Goal: Transaction & Acquisition: Download file/media

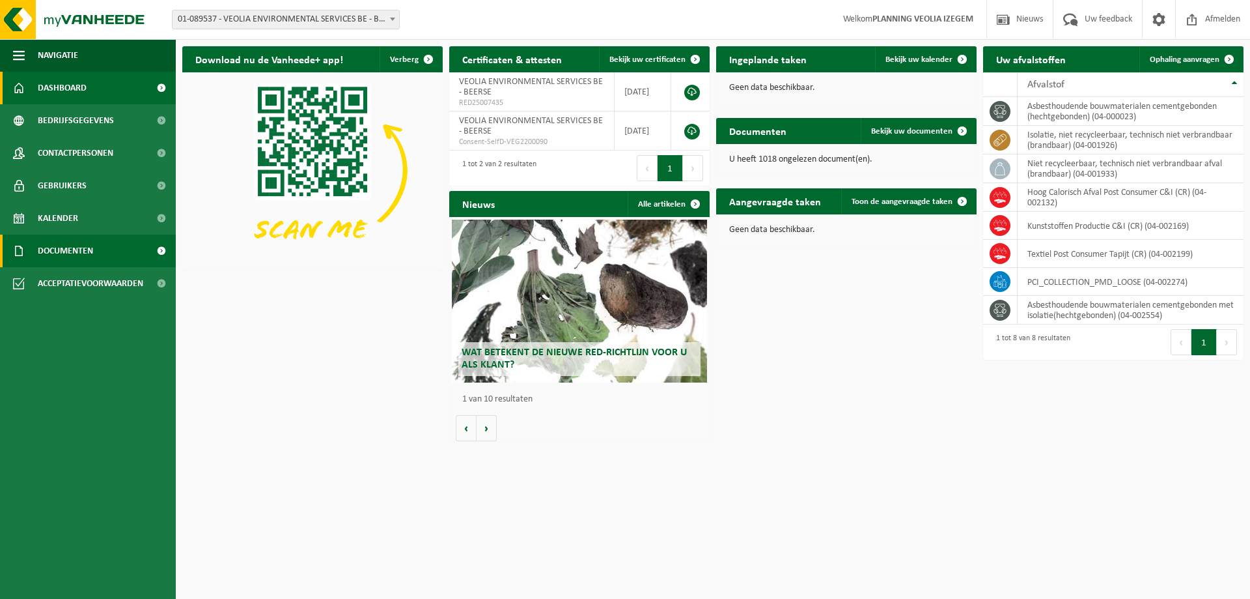
click at [61, 254] on span "Documenten" at bounding box center [65, 250] width 55 height 33
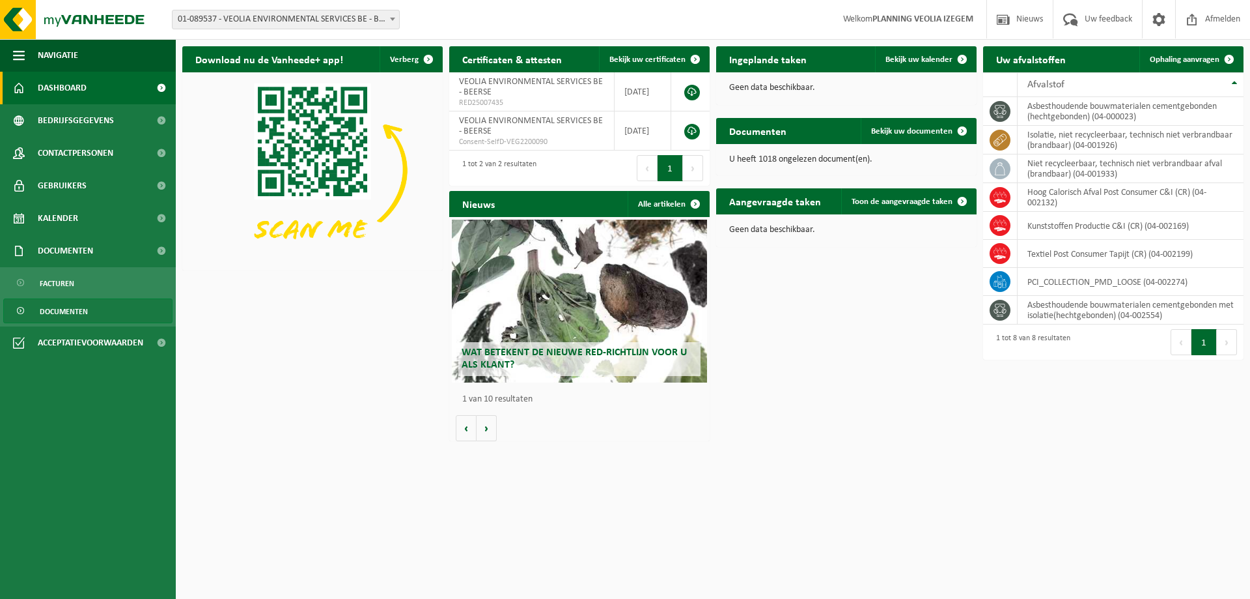
click at [65, 309] on span "Documenten" at bounding box center [64, 311] width 48 height 25
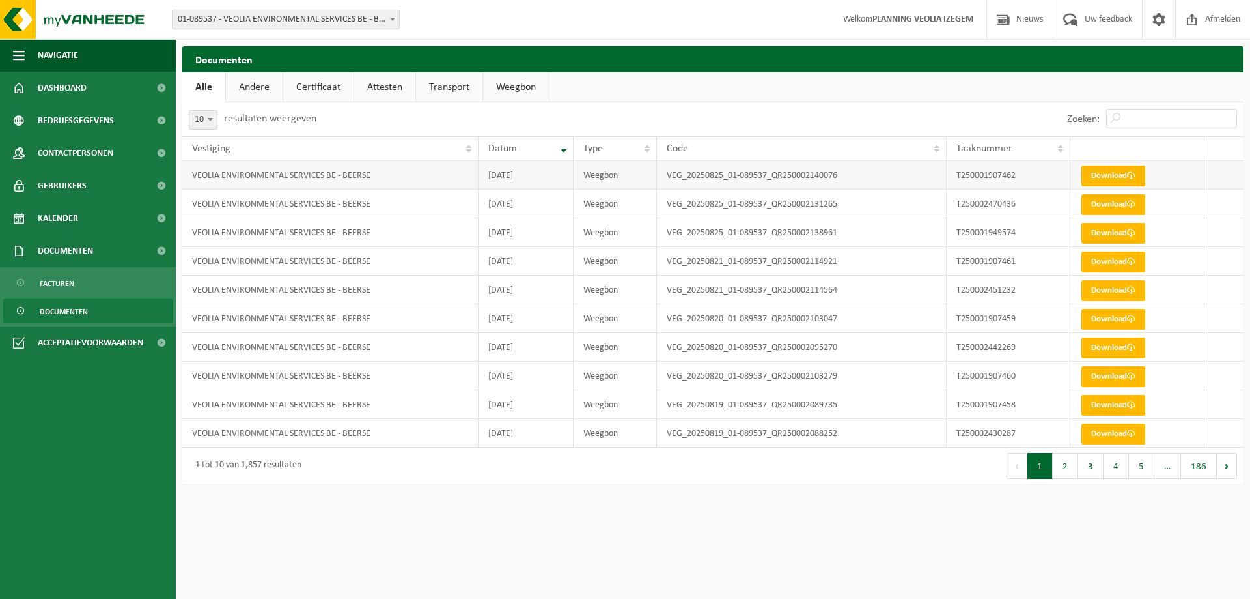
click at [1118, 175] on link "Download" at bounding box center [1114, 175] width 64 height 21
click at [1103, 207] on link "Download" at bounding box center [1114, 204] width 64 height 21
click at [1109, 235] on link "Download" at bounding box center [1114, 233] width 64 height 21
